Goal: Task Accomplishment & Management: Complete application form

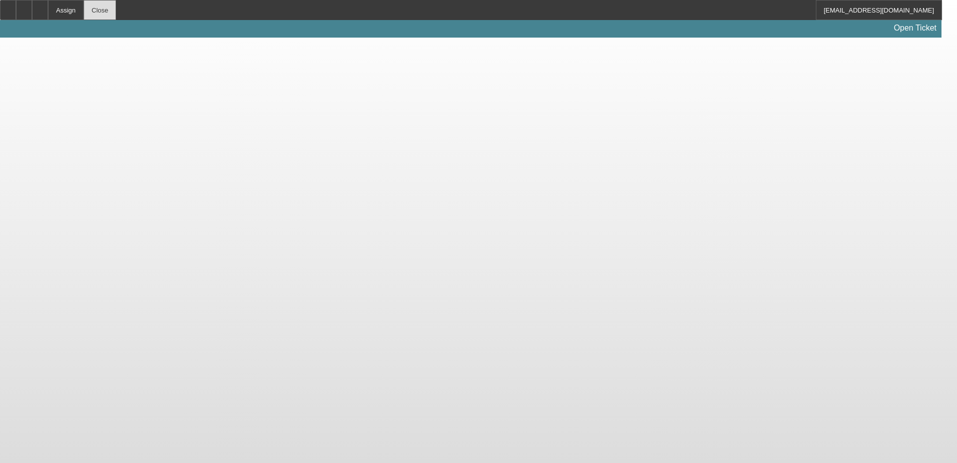
click at [116, 5] on div "Close" at bounding box center [100, 10] width 33 height 20
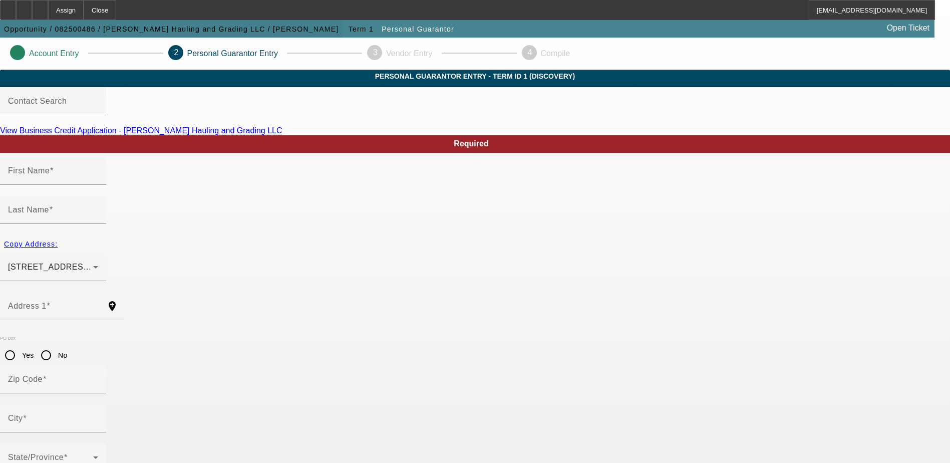
type input "Niles"
type input "Goode"
type input "1987 Hancock Rd"
radio input "true"
type input "23139"
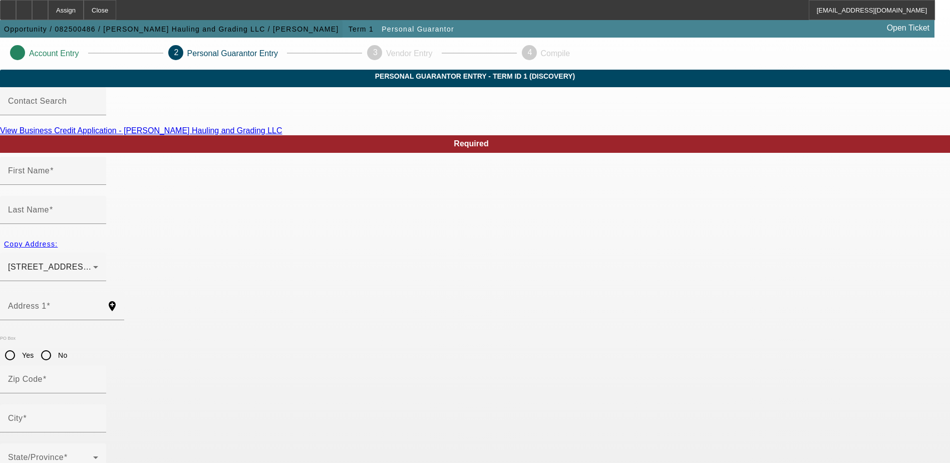
type input "Powhatan"
type input "(804) 426-3386"
type input "100"
type input "225-02-5236"
type input "nagoode5@yahoo.com"
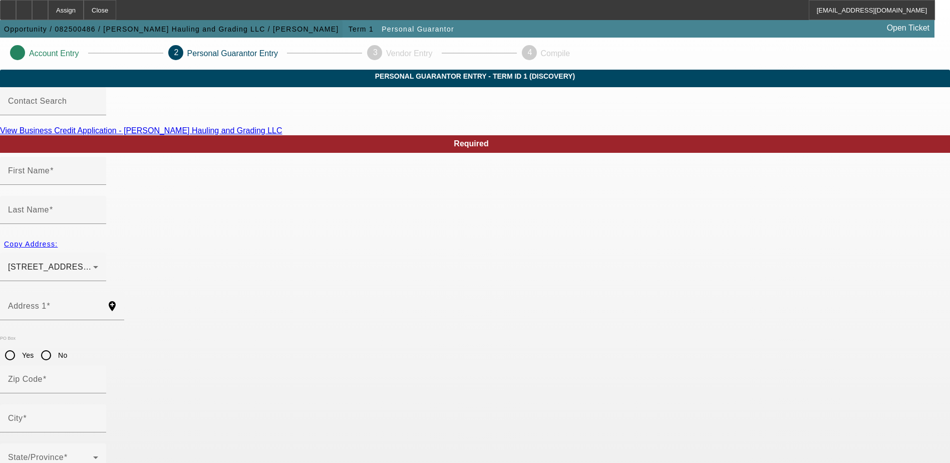
type input "House"
type input "(804) 598-5172"
click at [116, 14] on div "Close" at bounding box center [100, 10] width 33 height 20
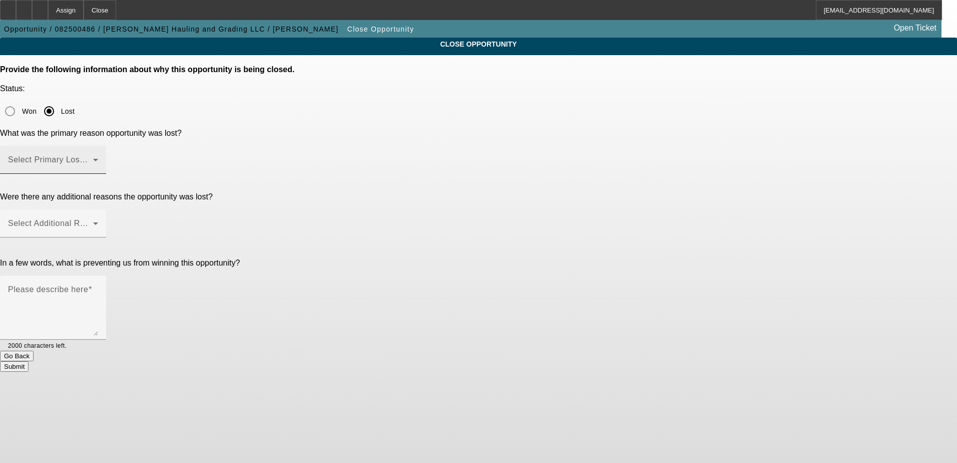
click at [98, 146] on div "Select Primary Lost Reason" at bounding box center [53, 160] width 90 height 28
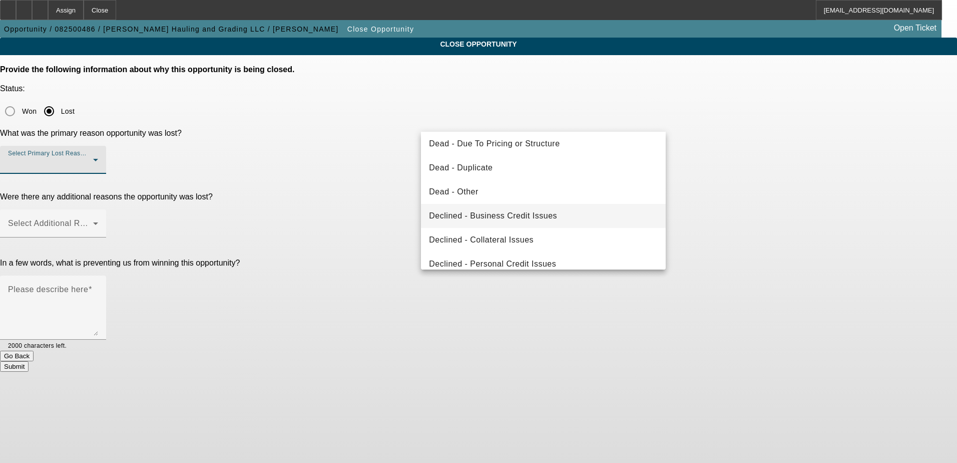
scroll to position [135, 0]
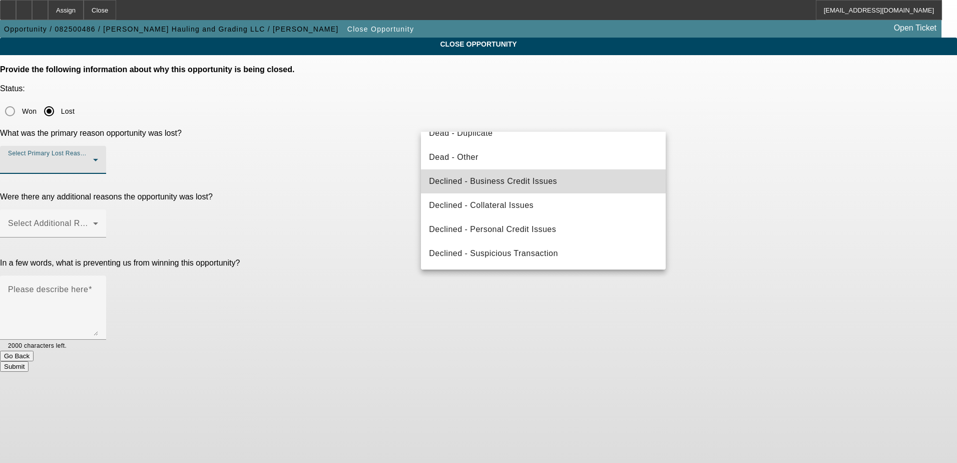
click at [563, 183] on mat-option "Declined - Business Credit Issues" at bounding box center [543, 181] width 245 height 24
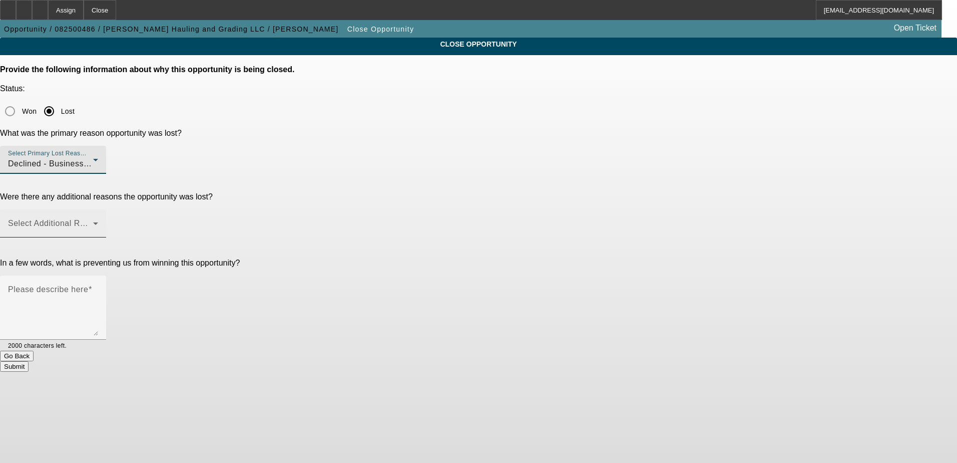
click at [93, 221] on span at bounding box center [50, 227] width 85 height 12
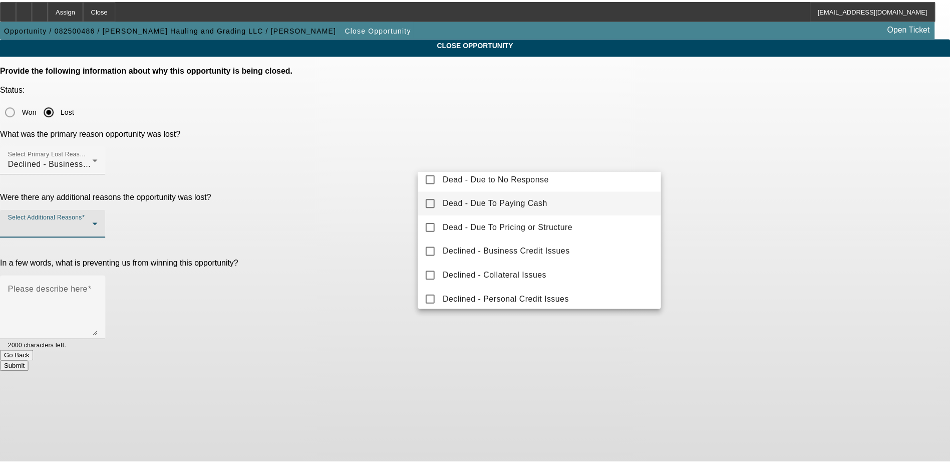
scroll to position [111, 0]
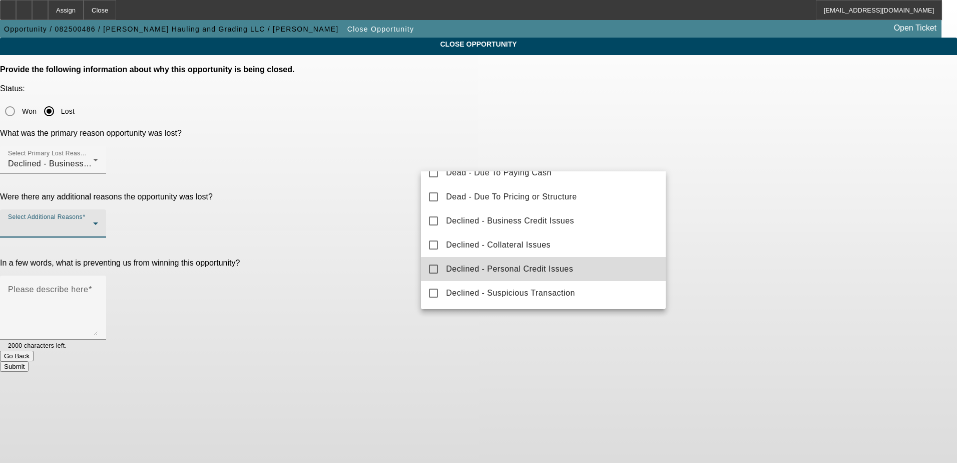
click at [573, 271] on mat-option "Declined - Personal Credit Issues" at bounding box center [543, 269] width 245 height 24
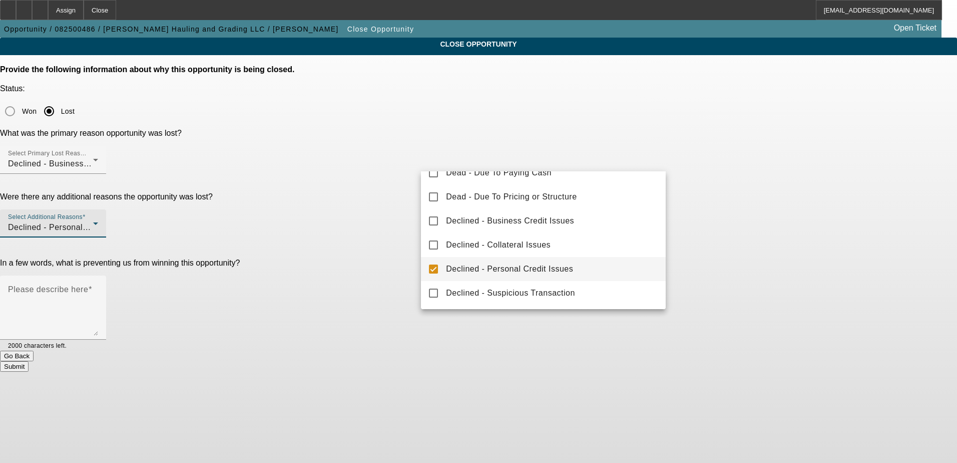
click at [379, 219] on div at bounding box center [478, 231] width 957 height 463
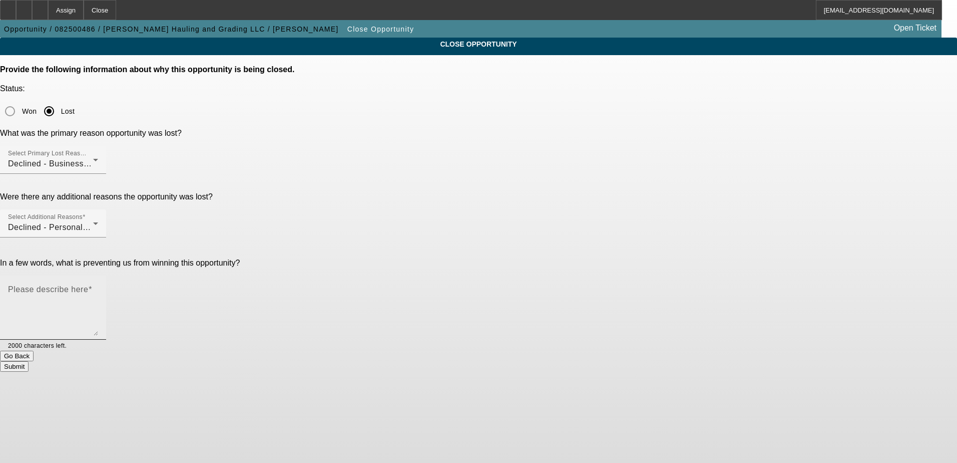
click at [98, 287] on textarea "Please describe here" at bounding box center [53, 311] width 90 height 48
type textarea "He went through BK and has not had enough lending history since."
click at [29, 361] on button "Submit" at bounding box center [14, 366] width 29 height 11
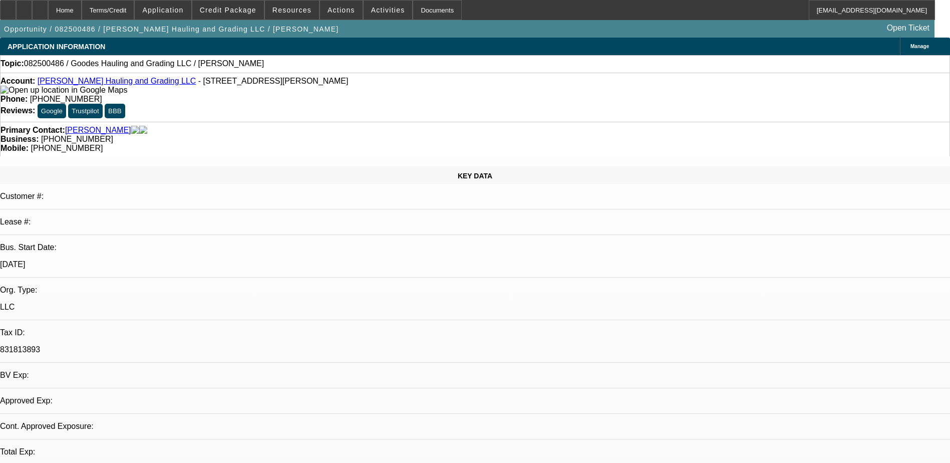
select select "0"
select select "2"
select select "0.1"
select select "4"
